Goal: Check status: Check status

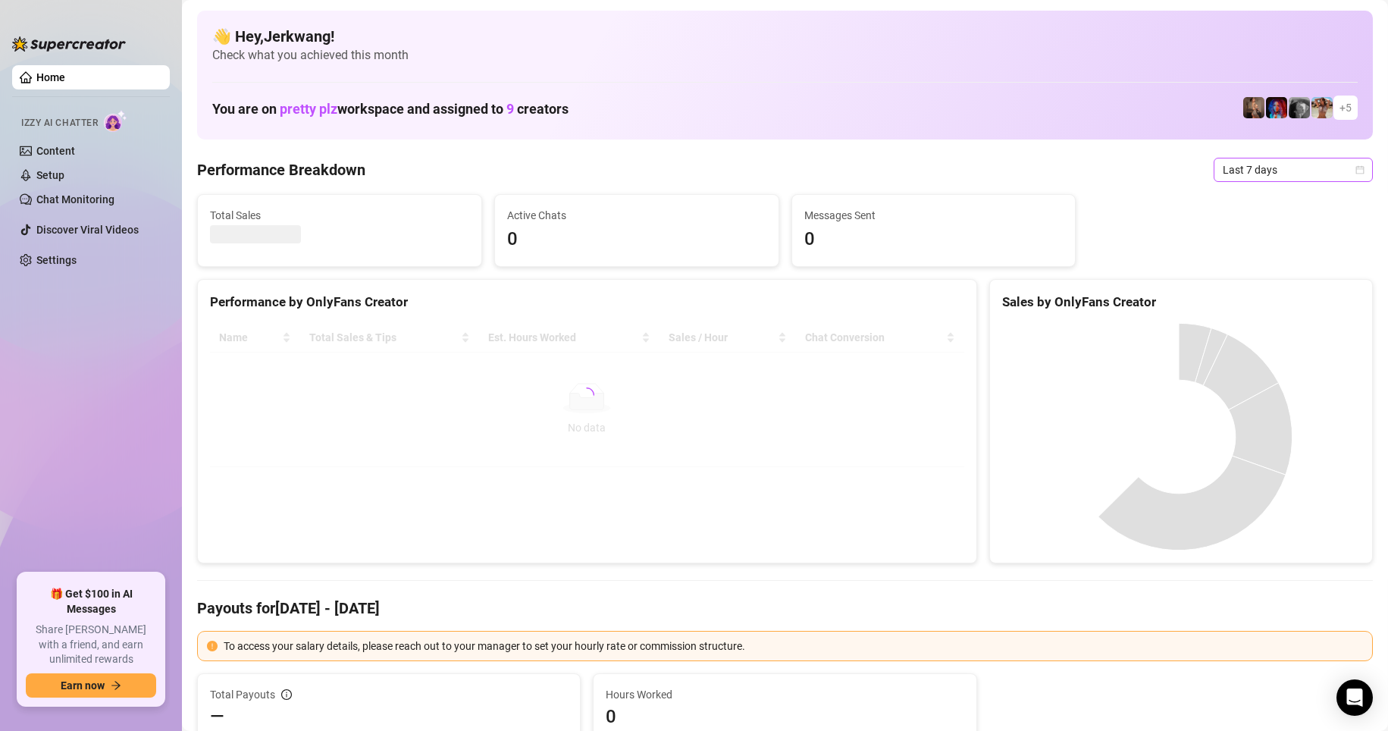
click at [1100, 170] on span "Last 7 days" at bounding box center [1293, 169] width 141 height 23
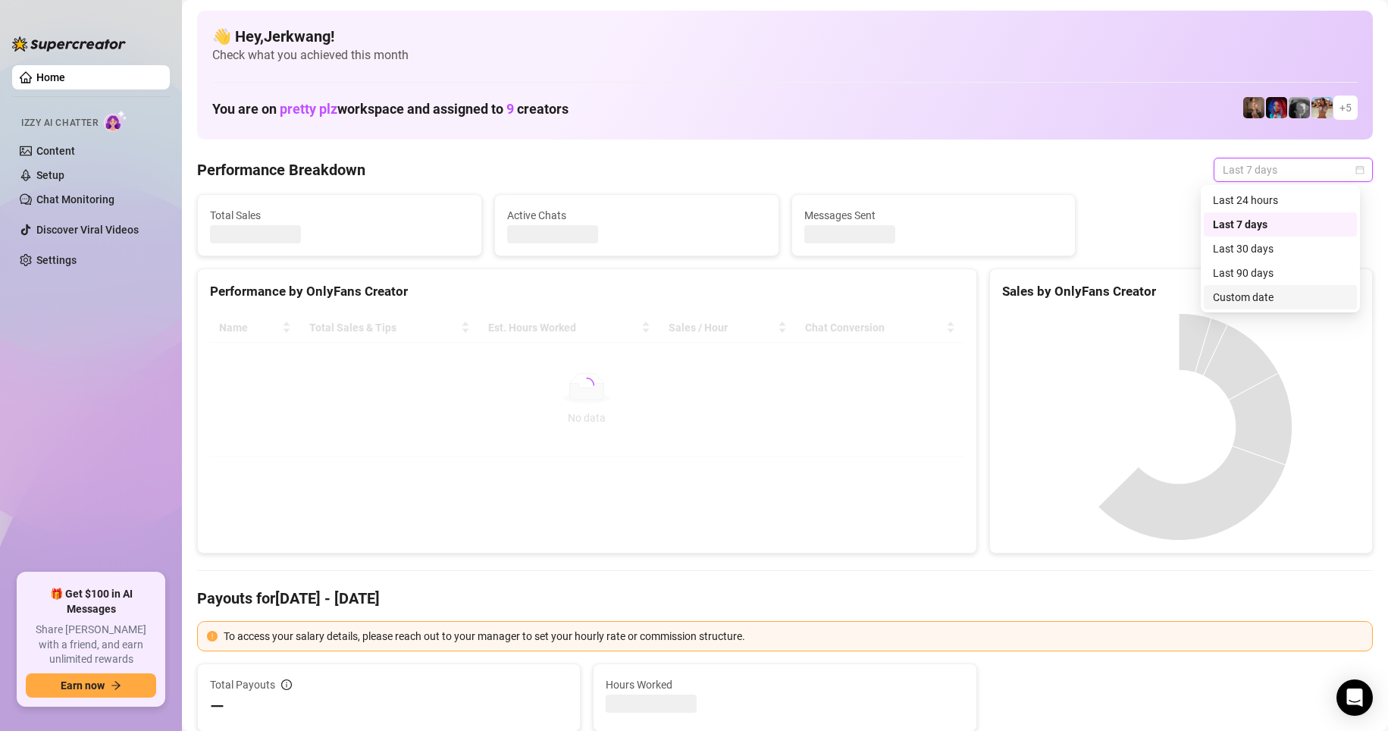
click at [1100, 293] on div "Custom date" at bounding box center [1280, 297] width 135 height 17
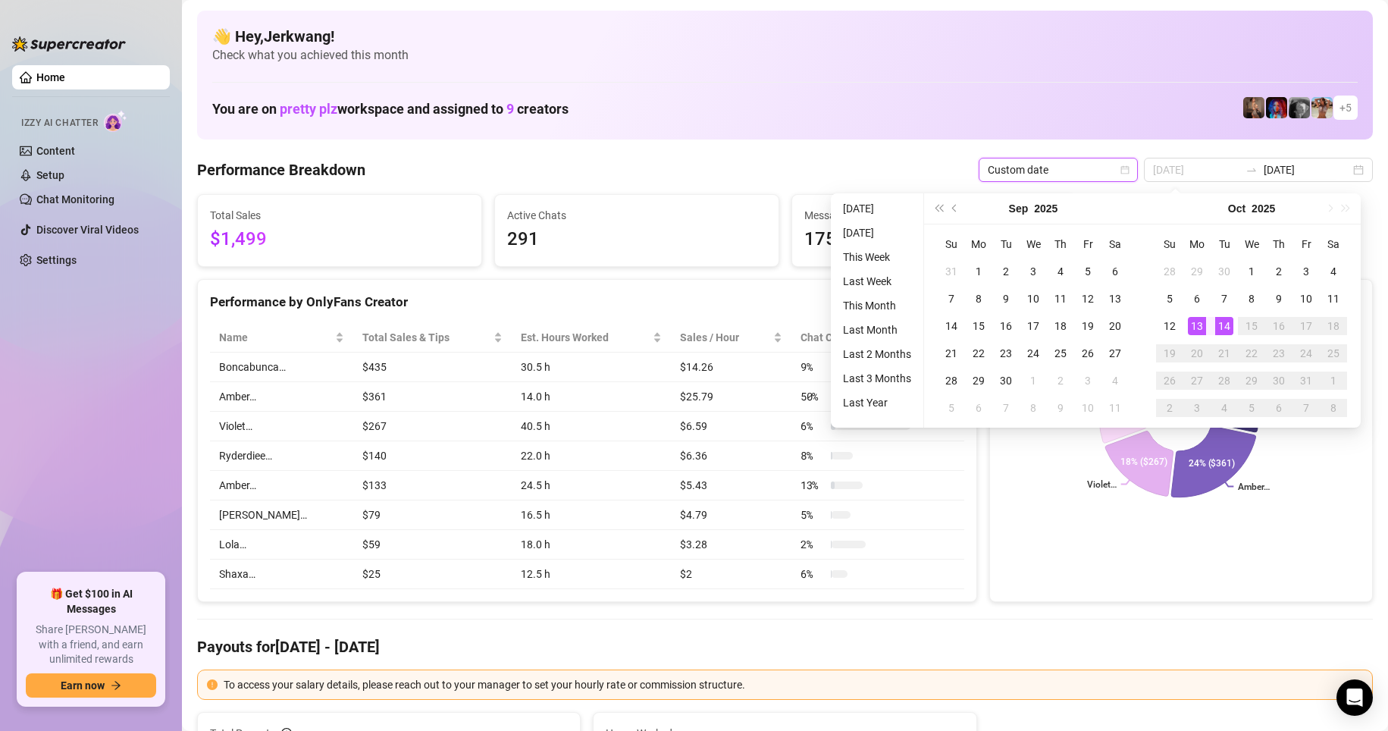
type input "[DATE]"
click at [1100, 318] on div "14" at bounding box center [1224, 326] width 18 height 18
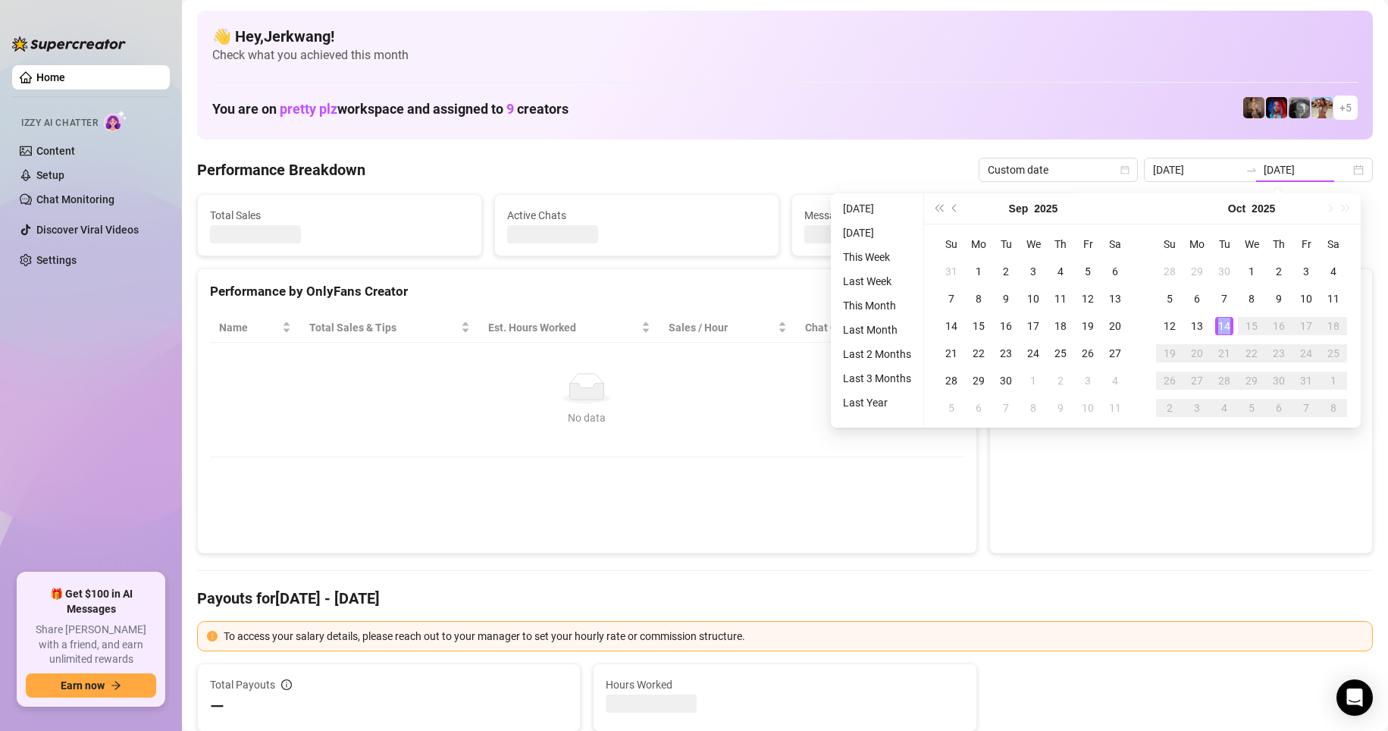
type input "[DATE]"
